Goal: Navigation & Orientation: Find specific page/section

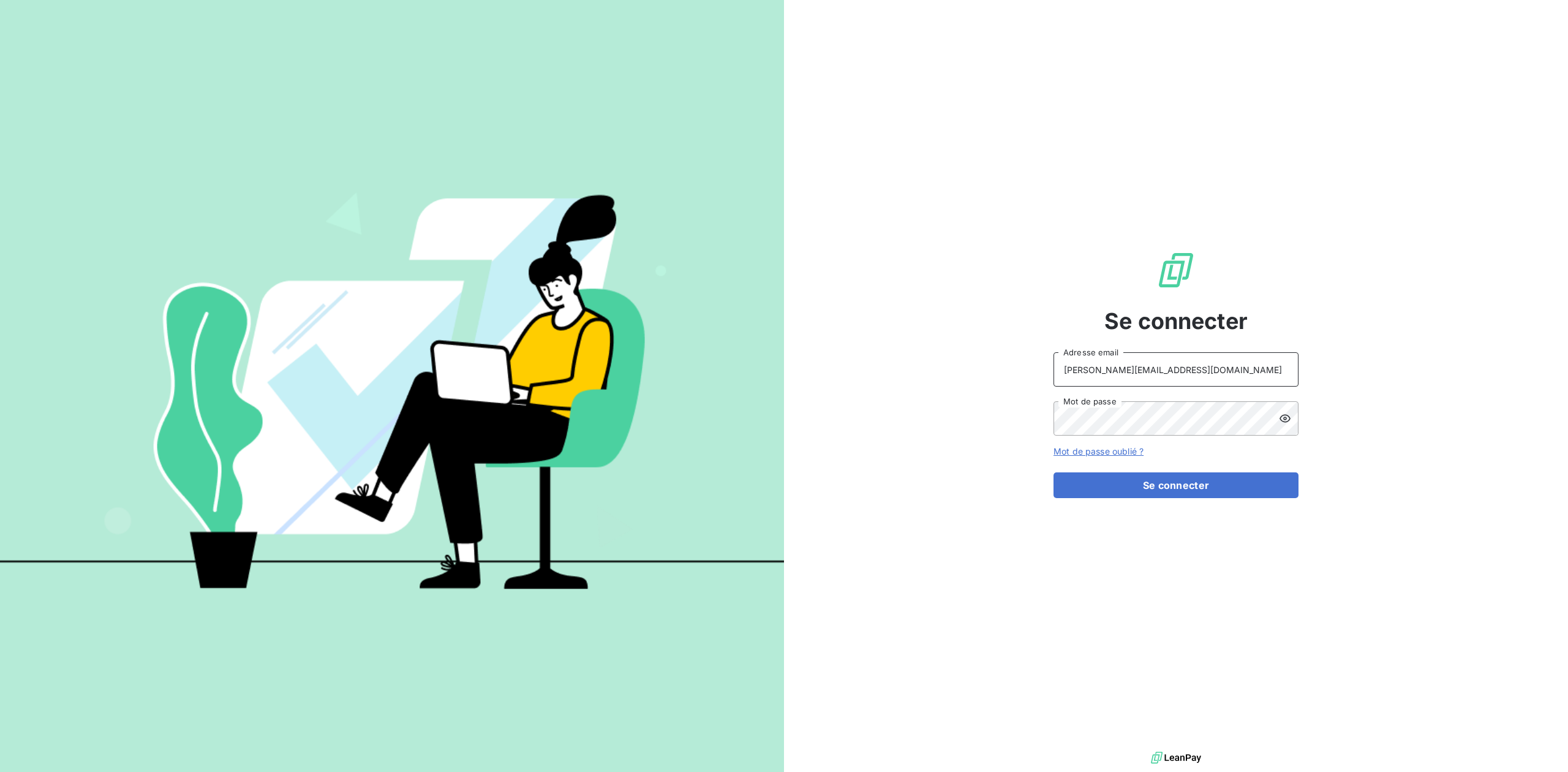
drag, startPoint x: 1147, startPoint y: 371, endPoint x: 1010, endPoint y: 351, distance: 138.5
click at [1030, 355] on div "Se connecter [PERSON_NAME][EMAIL_ADDRESS][DOMAIN_NAME] Adresse email Mot de pas…" at bounding box center [1176, 374] width 784 height 749
type input "admin@VECVITRY"
click at [1054, 472] on button "Se connecter" at bounding box center [1176, 485] width 245 height 25
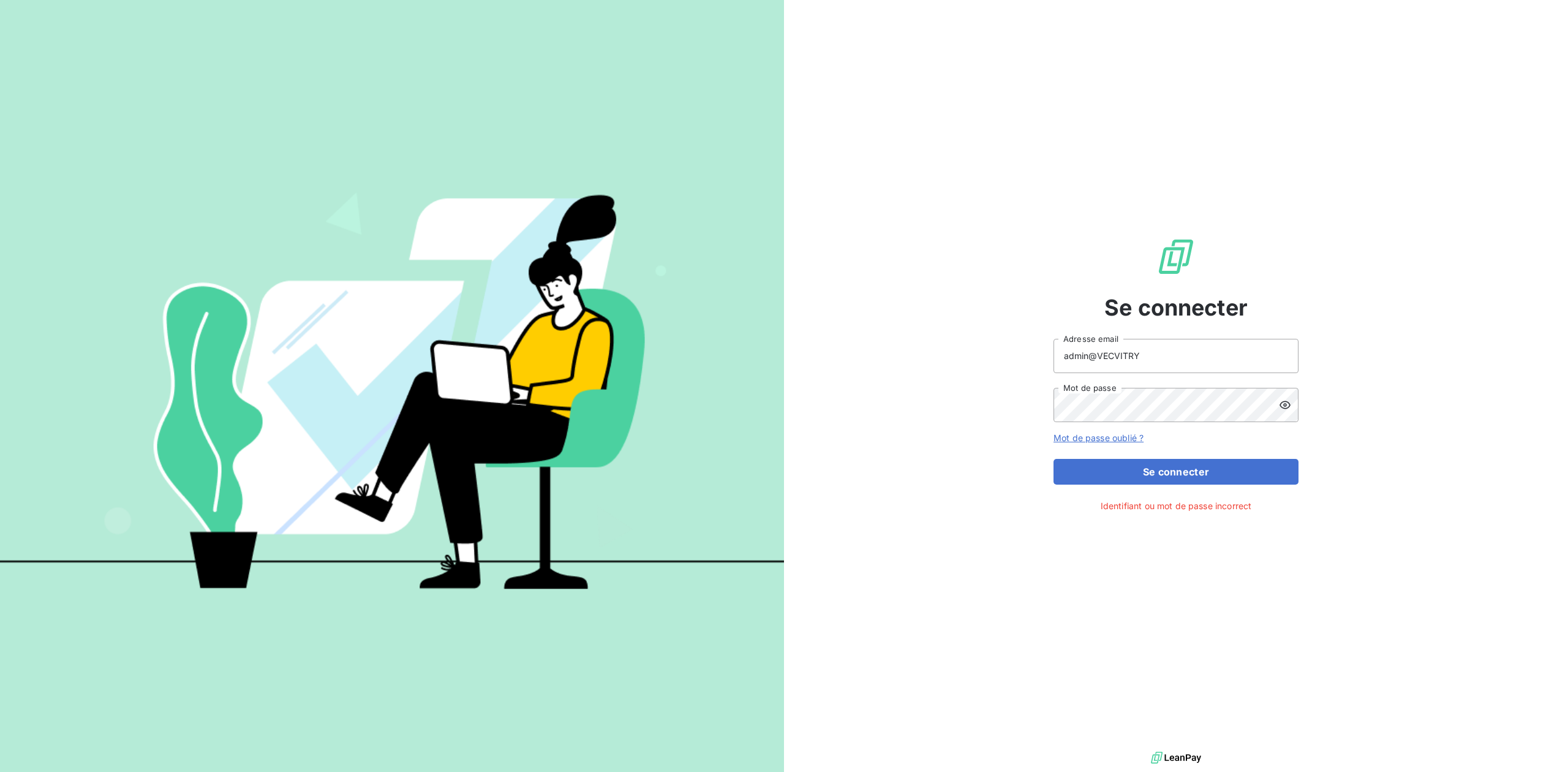
click at [1291, 402] on div at bounding box center [1288, 405] width 20 height 34
click at [1054, 459] on button "Se connecter" at bounding box center [1176, 472] width 245 height 25
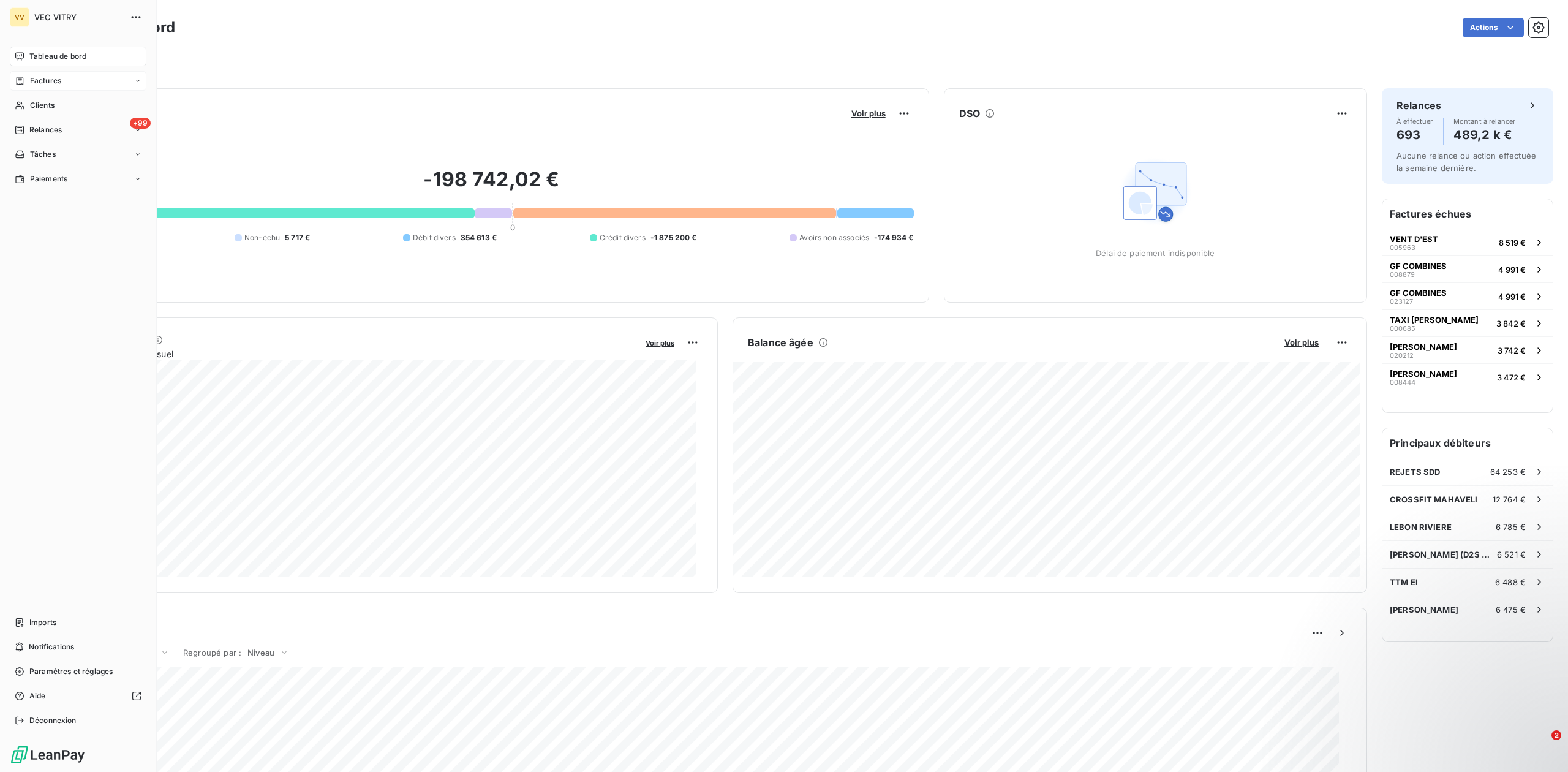
click at [18, 84] on icon at bounding box center [20, 80] width 7 height 8
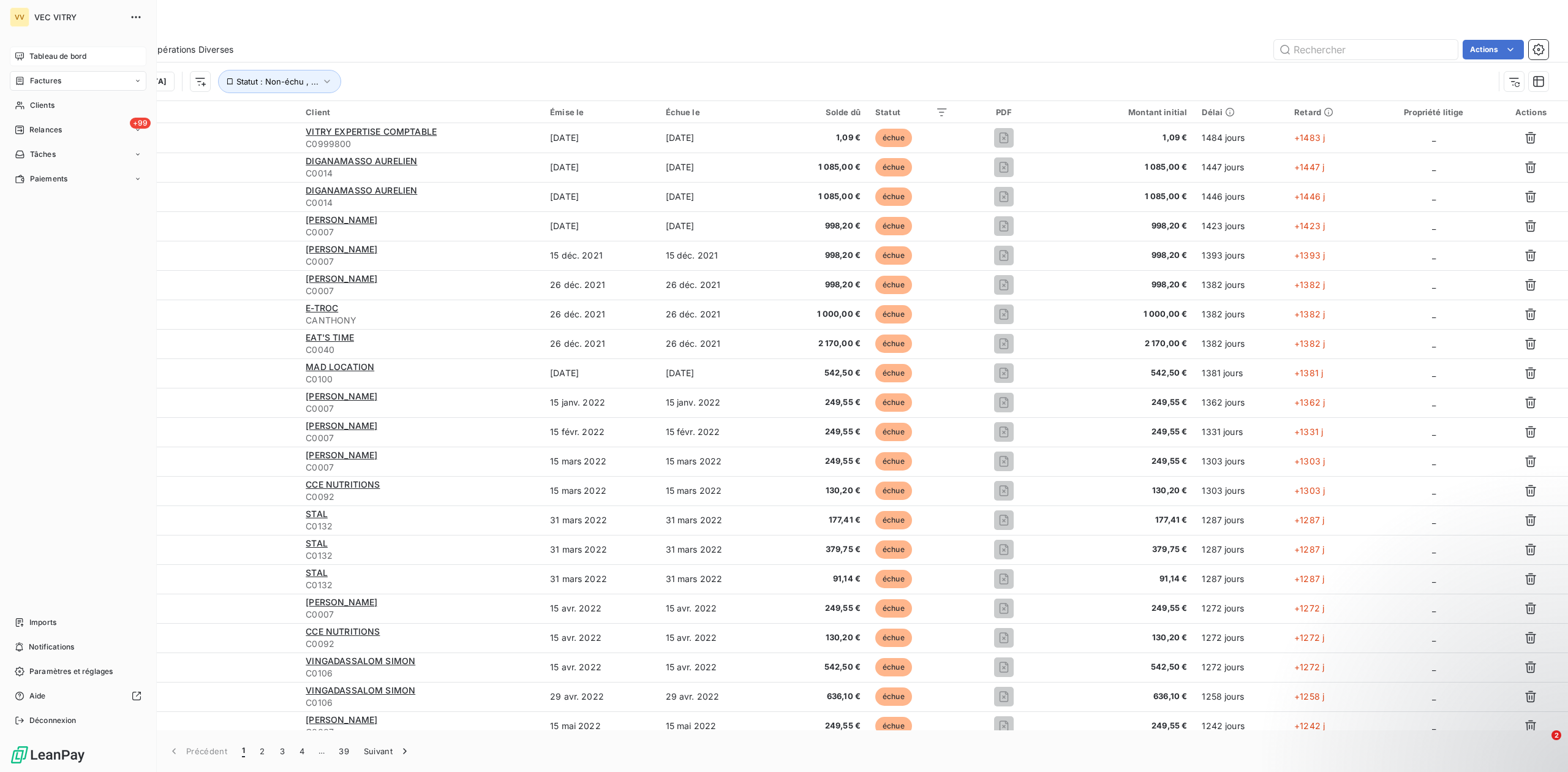
click at [60, 60] on span "Tableau de bord" at bounding box center [58, 57] width 57 height 11
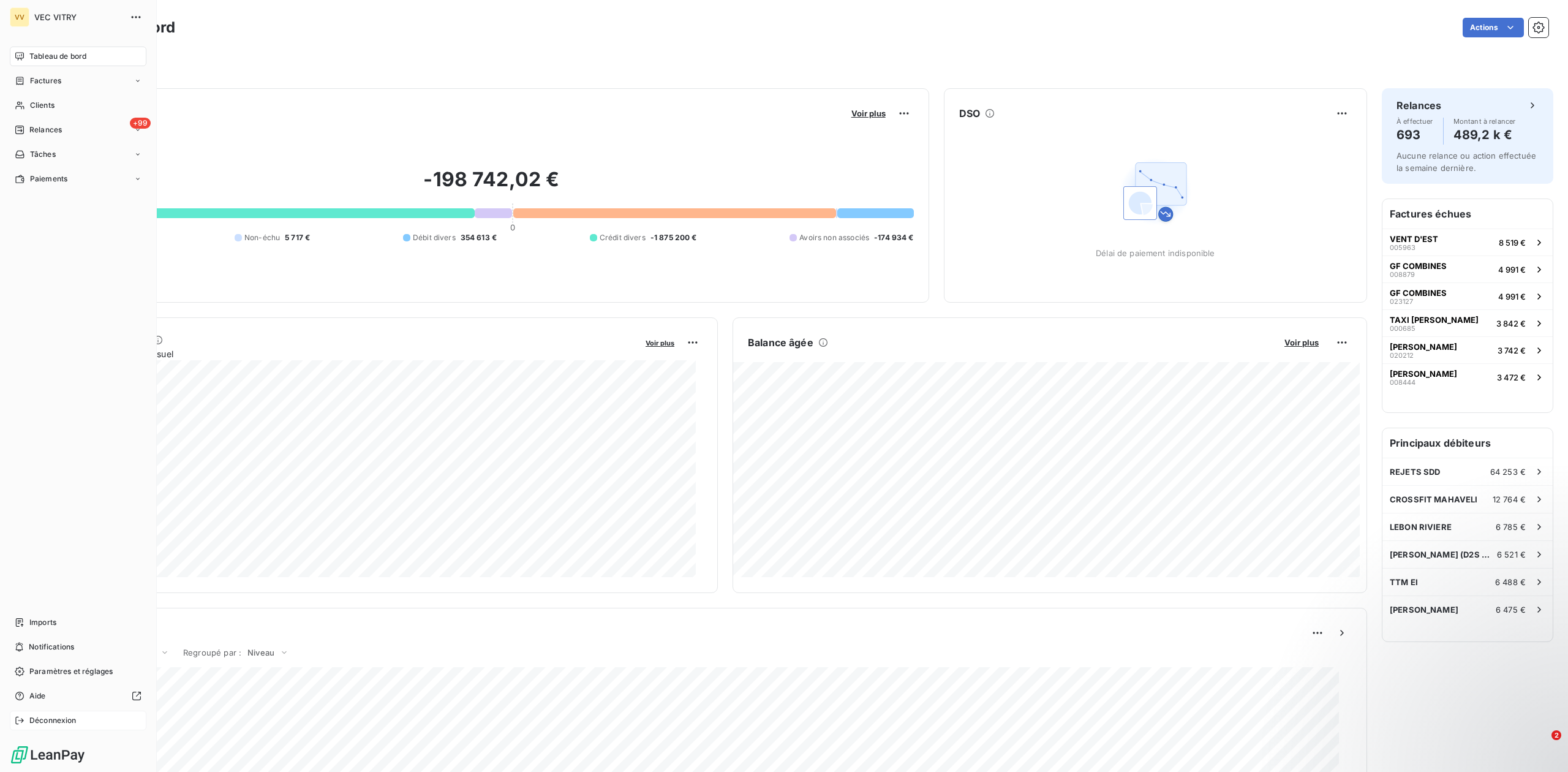
click at [30, 716] on span "Déconnexion" at bounding box center [53, 721] width 47 height 11
